Goal: Check status

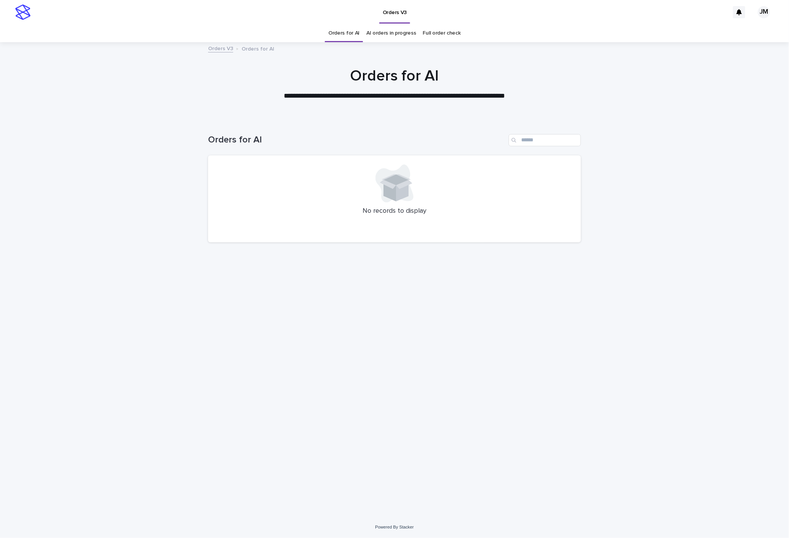
click at [392, 39] on link "AI orders in progress" at bounding box center [391, 33] width 50 height 18
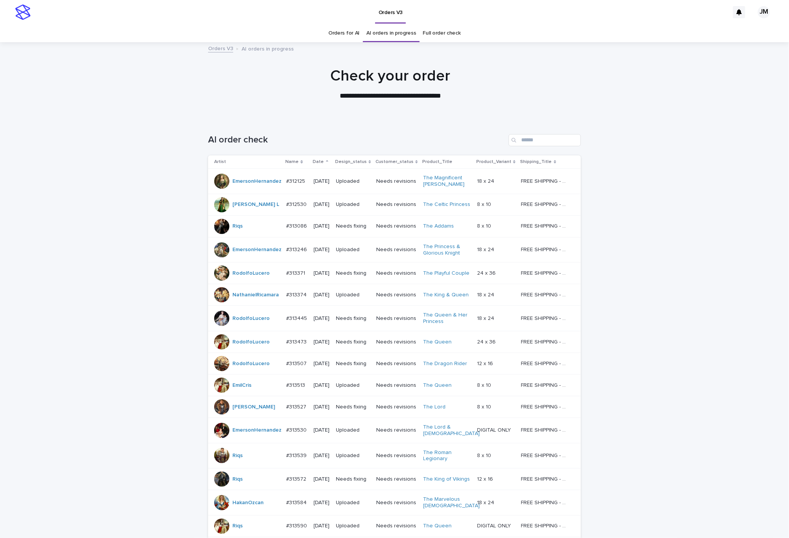
click at [495, 143] on h1 "AI order check" at bounding box center [356, 140] width 297 height 11
click at [532, 141] on input "Search" at bounding box center [544, 140] width 72 height 12
click at [546, 141] on input "Search" at bounding box center [544, 140] width 72 height 12
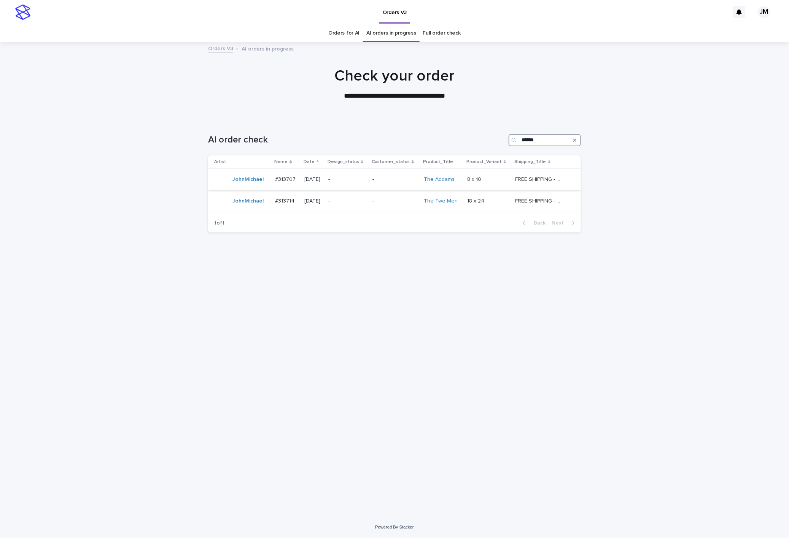
type input "******"
click at [357, 178] on p "-" at bounding box center [347, 179] width 38 height 6
click at [369, 209] on td "-" at bounding box center [347, 201] width 44 height 22
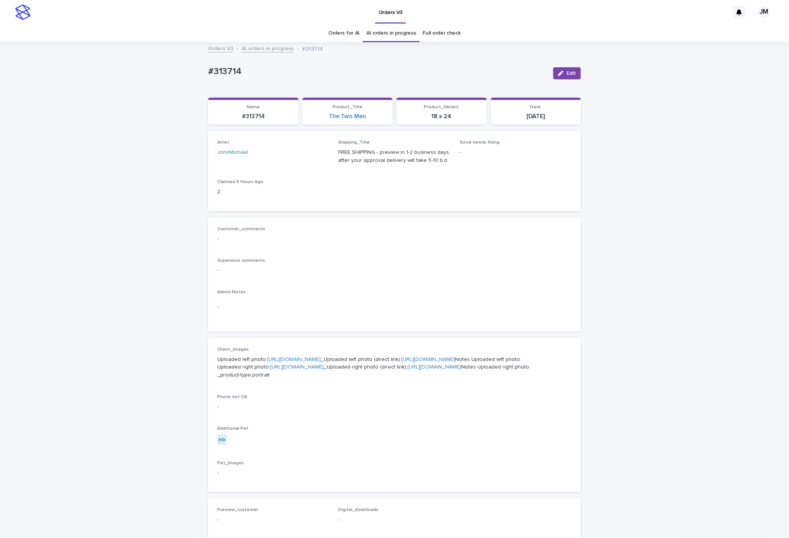
drag, startPoint x: 632, startPoint y: 63, endPoint x: 628, endPoint y: 63, distance: 4.6
click at [632, 63] on div "Loading... Saving… Loading... Saving… #313714 Edit #313714 Edit Sorry, there wa…" at bounding box center [394, 393] width 789 height 701
click at [401, 362] on link "[URL][DOMAIN_NAME]" at bounding box center [428, 359] width 54 height 5
